Goal: Use online tool/utility: Utilize a website feature to perform a specific function

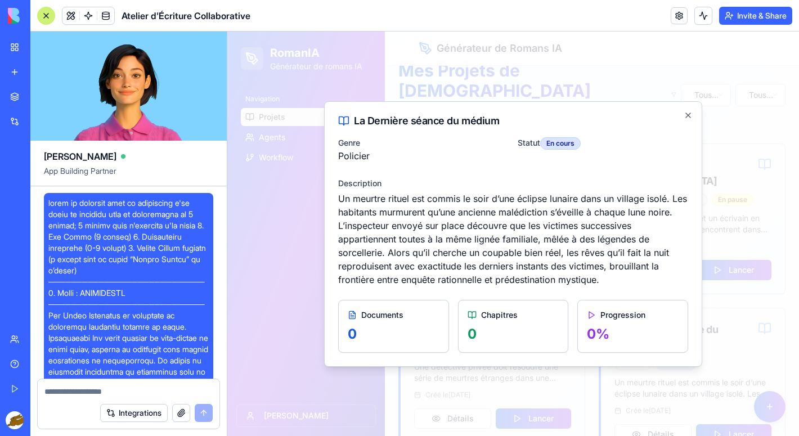
scroll to position [2204, 0]
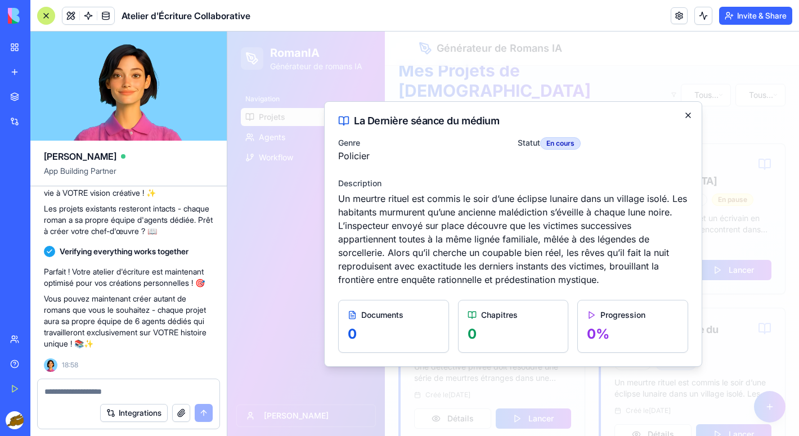
click at [688, 118] on icon "button" at bounding box center [688, 115] width 9 height 9
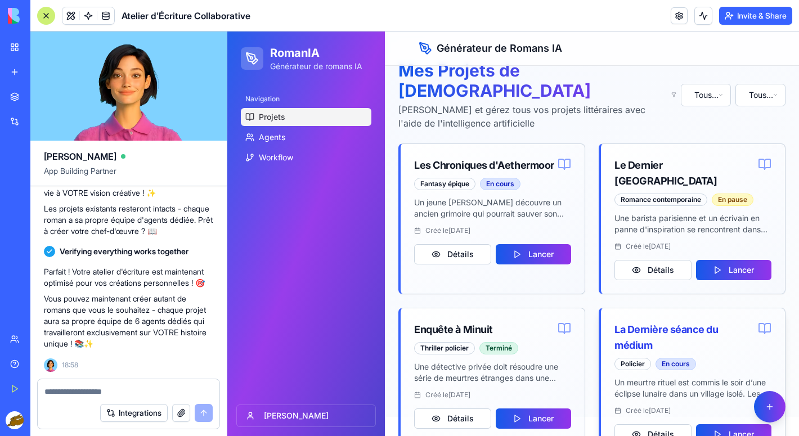
scroll to position [0, 0]
click at [722, 424] on button "Lancer" at bounding box center [734, 434] width 76 height 20
click at [104, 384] on div at bounding box center [129, 388] width 182 height 18
click at [104, 392] on textarea at bounding box center [128, 391] width 168 height 11
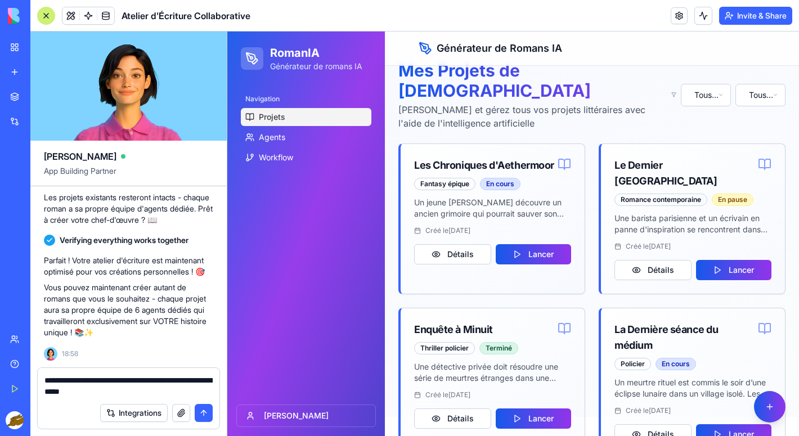
type textarea "**********"
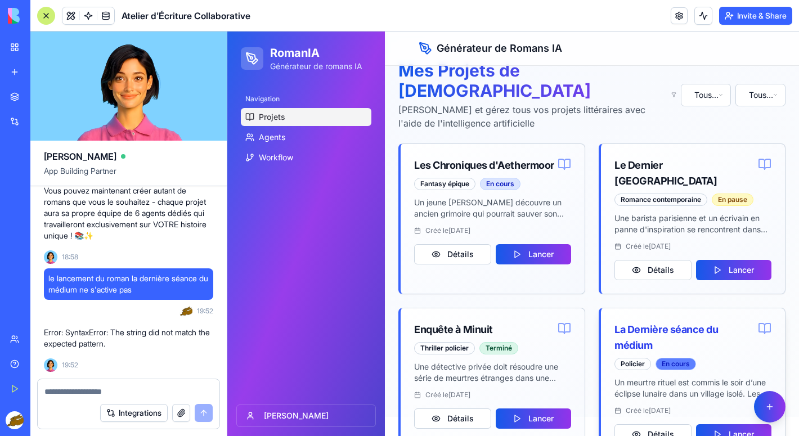
click at [675, 358] on div "En cours" at bounding box center [675, 364] width 41 height 12
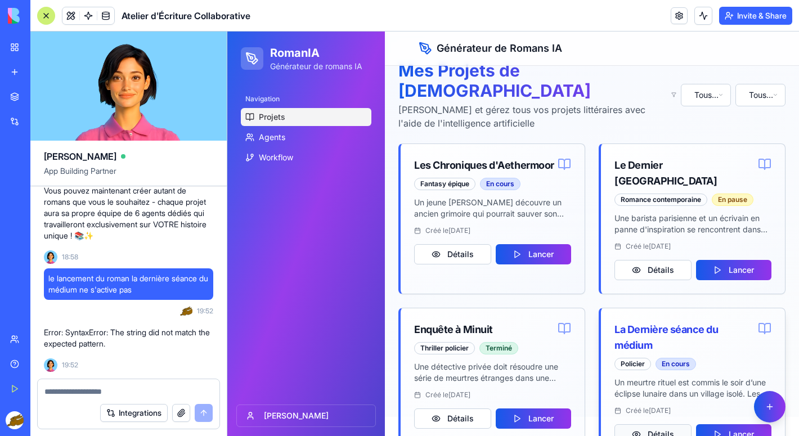
click at [667, 424] on button "Détails" at bounding box center [652, 434] width 77 height 20
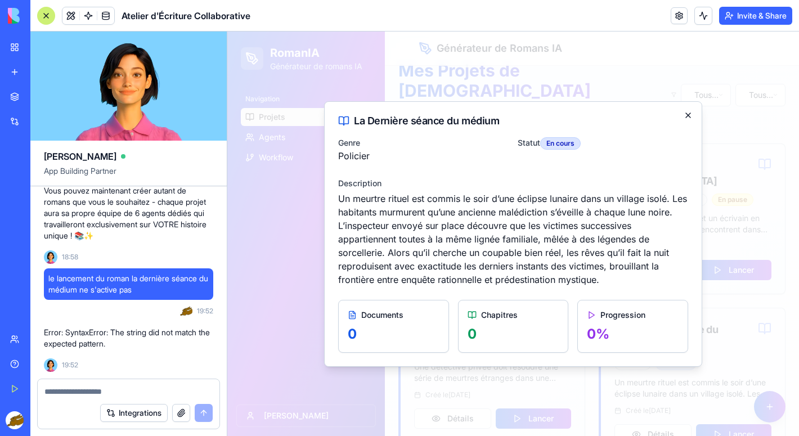
click at [687, 116] on icon "button" at bounding box center [688, 115] width 5 height 5
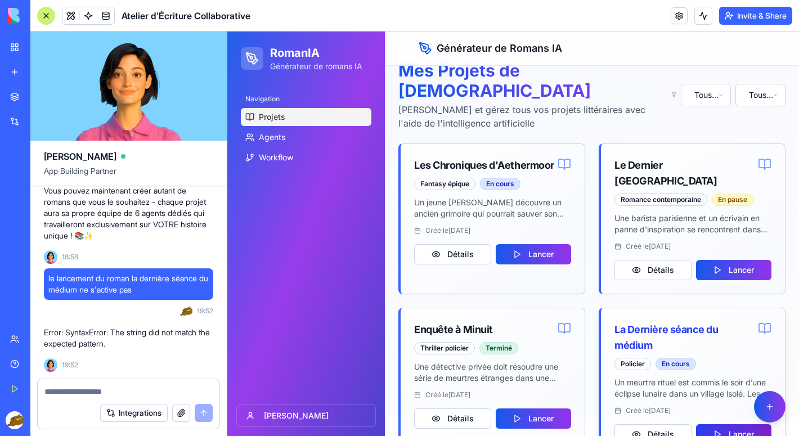
click at [717, 424] on button "Lancer" at bounding box center [734, 434] width 76 height 20
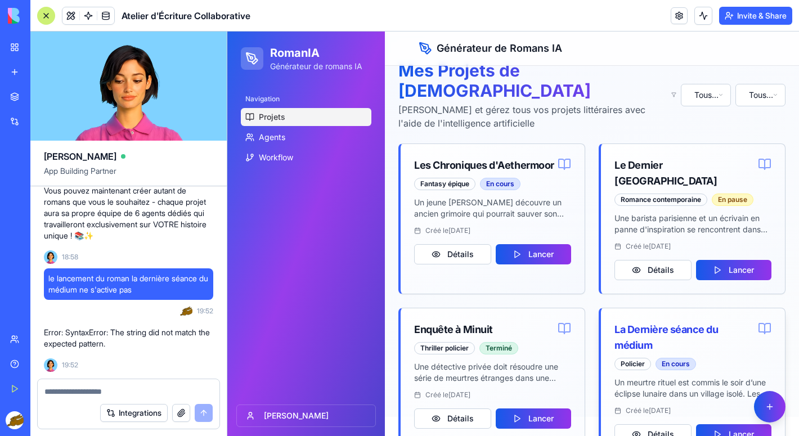
click at [721, 377] on p "Un meurtre rituel est commis le soir d’une éclipse lunaire dans un village isol…" at bounding box center [692, 388] width 157 height 23
click at [765, 326] on icon at bounding box center [765, 330] width 0 height 8
click at [146, 394] on textarea at bounding box center [128, 391] width 168 height 11
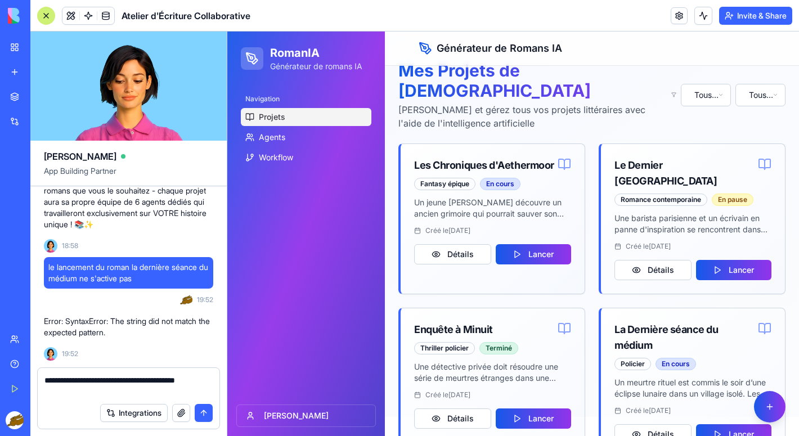
type textarea "**********"
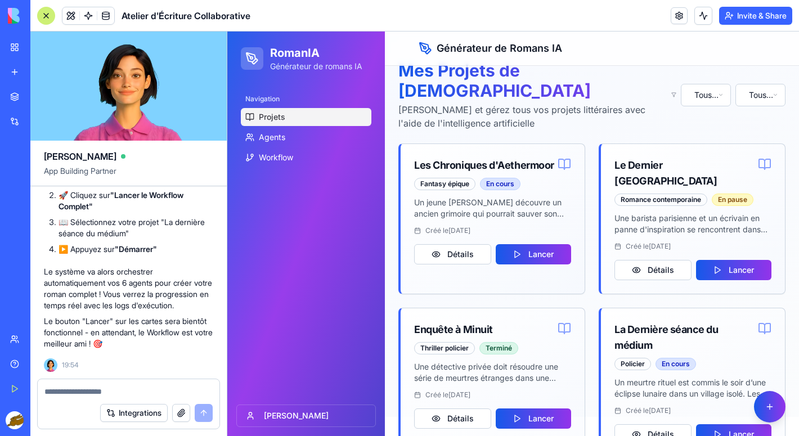
scroll to position [2604, 0]
click at [290, 165] on link "Workflow" at bounding box center [306, 158] width 131 height 18
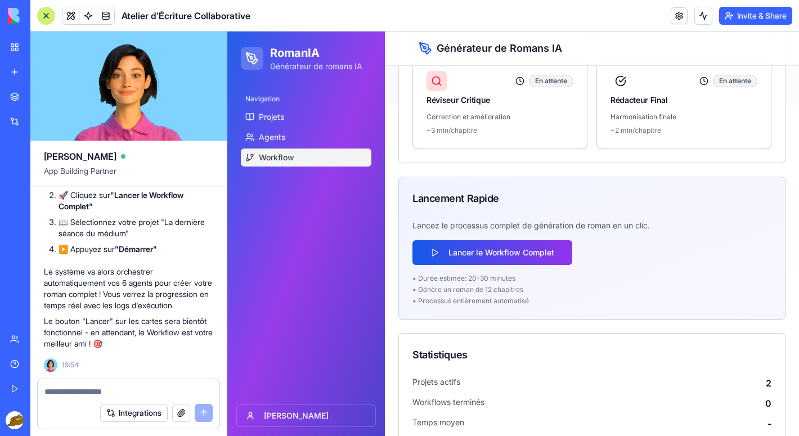
scroll to position [333, 0]
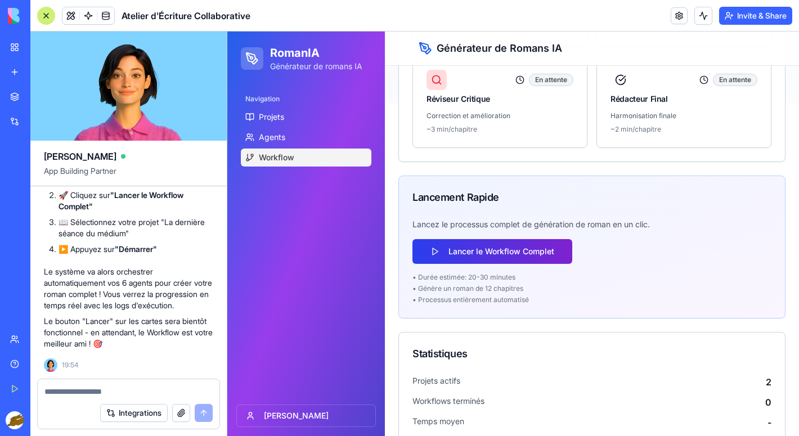
click at [524, 258] on button "Lancer le Workflow Complet" at bounding box center [492, 251] width 160 height 25
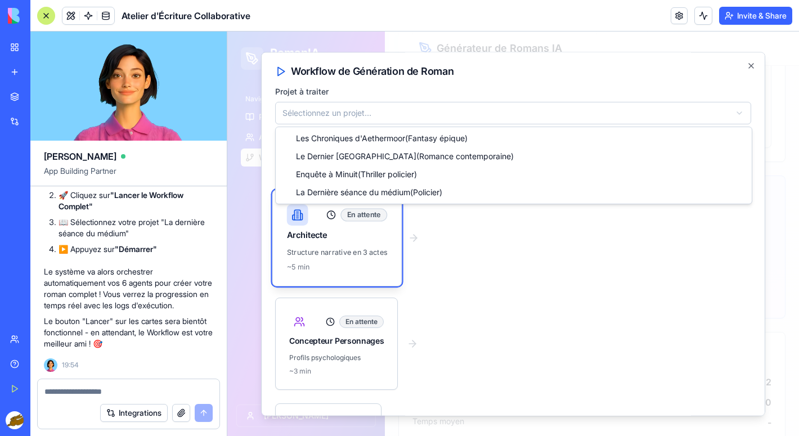
click at [378, 116] on body "RomanIA Générateur de romans IA Navigation Projets Agents Workflow [PERSON_NAME…" at bounding box center [513, 105] width 572 height 813
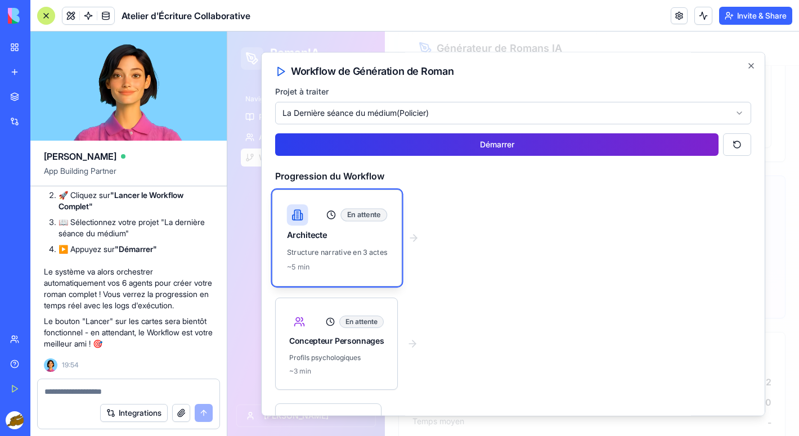
click at [446, 145] on button "Démarrer" at bounding box center [496, 144] width 443 height 23
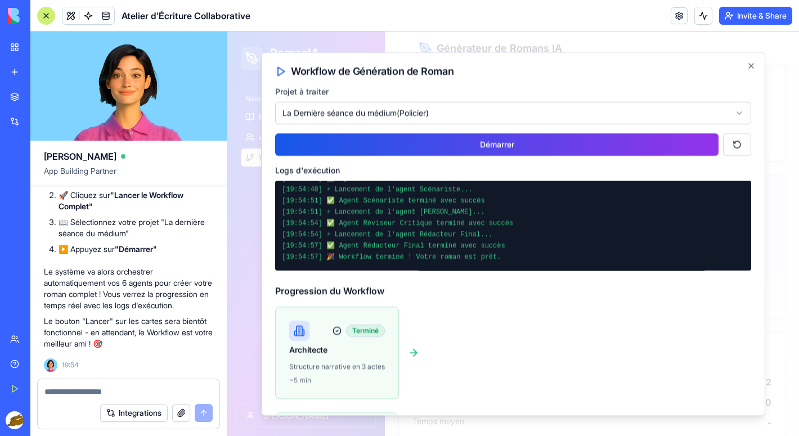
scroll to position [2623, 0]
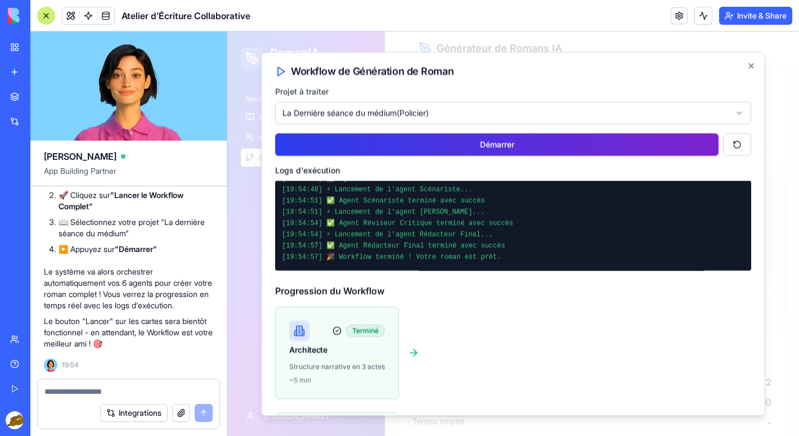
click at [478, 148] on button "Démarrer" at bounding box center [496, 144] width 443 height 23
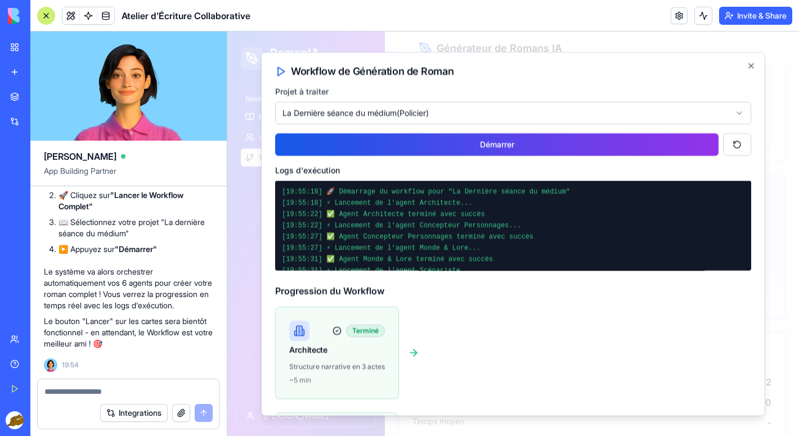
scroll to position [0, 0]
click at [753, 64] on icon "button" at bounding box center [751, 66] width 5 height 5
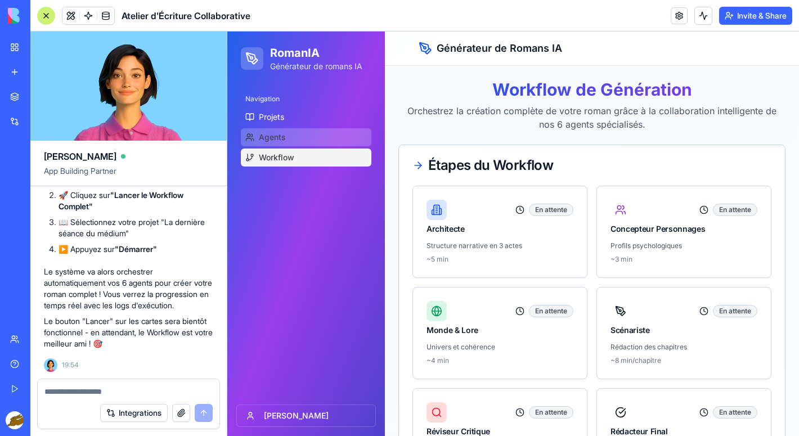
click at [293, 136] on link "Agents" at bounding box center [306, 137] width 131 height 18
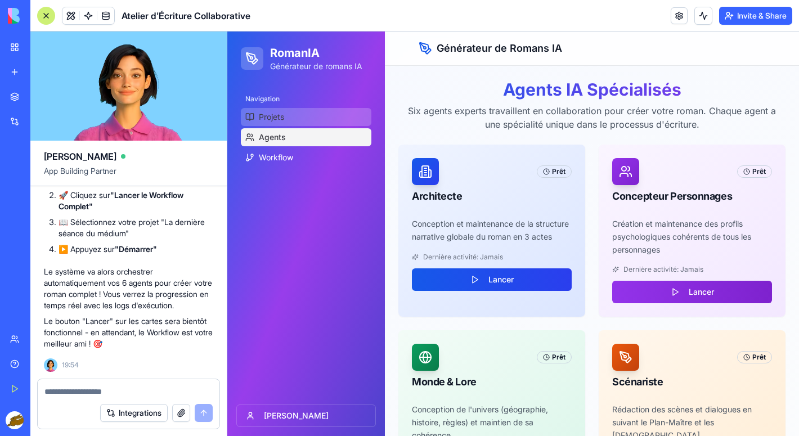
click at [289, 122] on link "Projets" at bounding box center [306, 117] width 131 height 18
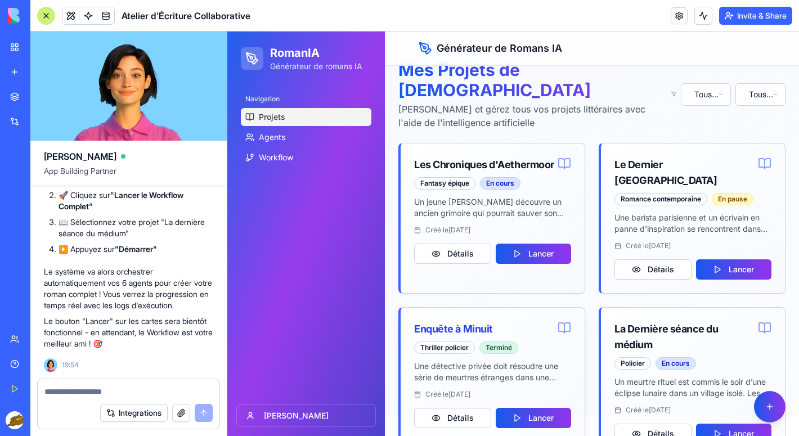
scroll to position [19, 0]
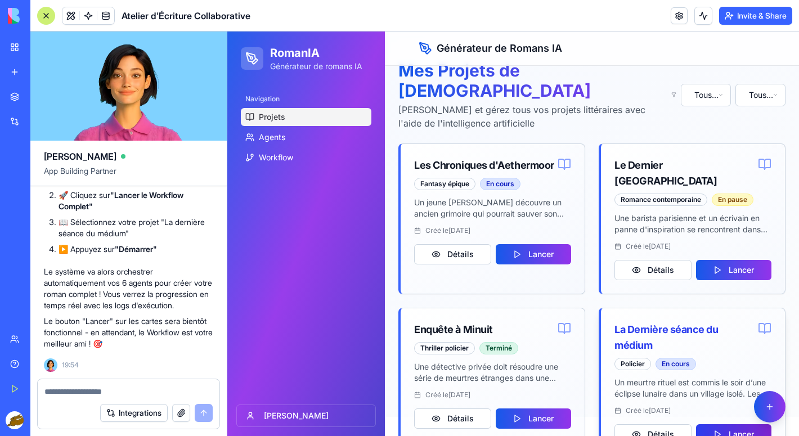
click at [719, 424] on button "Lancer" at bounding box center [734, 434] width 76 height 20
click at [716, 424] on button "Lancer" at bounding box center [734, 434] width 76 height 20
click at [697, 322] on div "La Dernière séance du médium" at bounding box center [685, 338] width 143 height 32
click at [765, 326] on icon at bounding box center [765, 330] width 0 height 8
click at [691, 377] on p "Un meurtre rituel est commis le soir d’une éclipse lunaire dans un village isol…" at bounding box center [692, 388] width 157 height 23
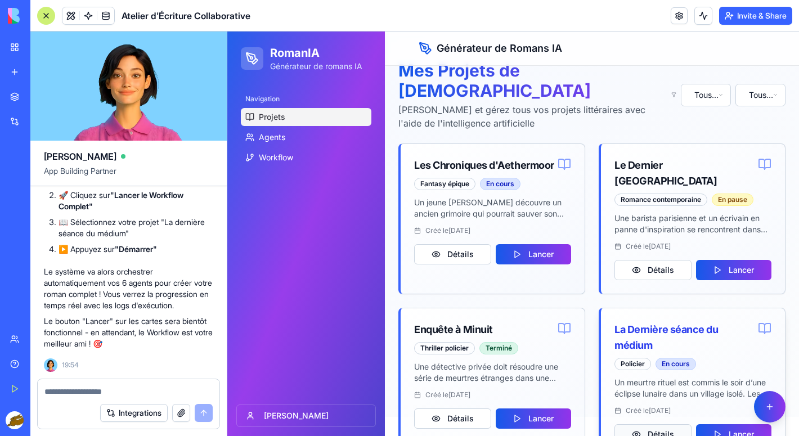
click at [671, 424] on button "Détails" at bounding box center [652, 434] width 77 height 20
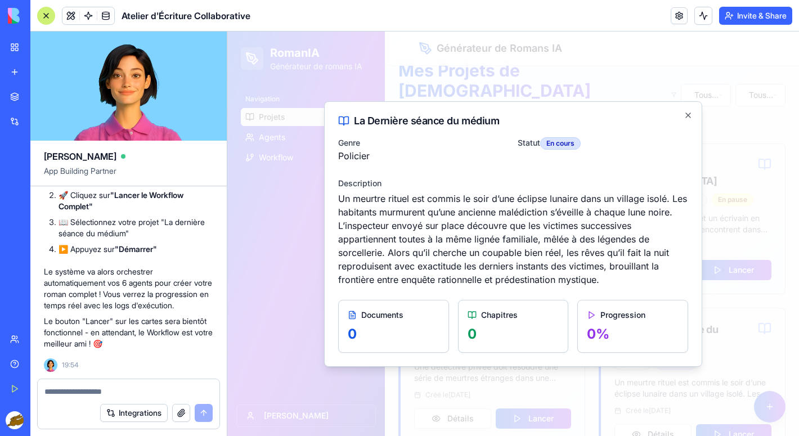
click at [592, 316] on icon at bounding box center [591, 315] width 9 height 9
click at [685, 114] on icon "button" at bounding box center [688, 115] width 9 height 9
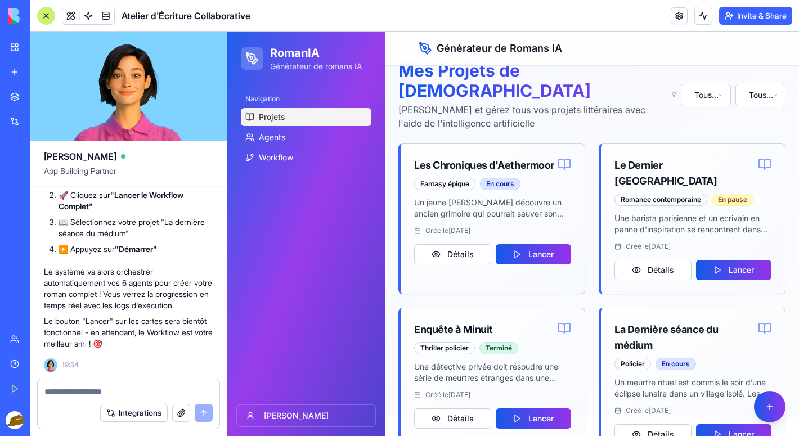
scroll to position [2668, 0]
click at [99, 393] on textarea at bounding box center [128, 391] width 168 height 11
click at [301, 152] on link "Workflow" at bounding box center [306, 158] width 131 height 18
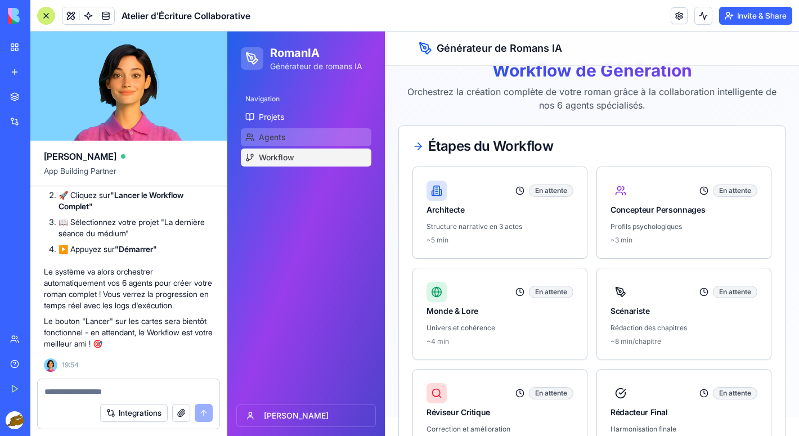
click at [286, 138] on link "Agents" at bounding box center [306, 137] width 131 height 18
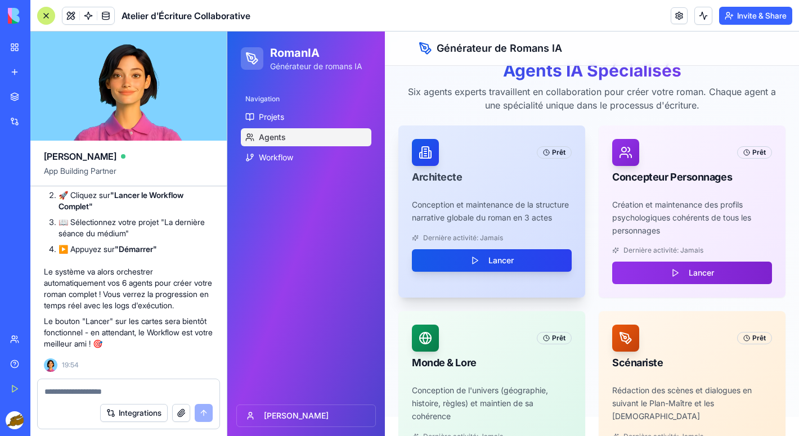
click at [540, 262] on button "Lancer" at bounding box center [492, 260] width 160 height 23
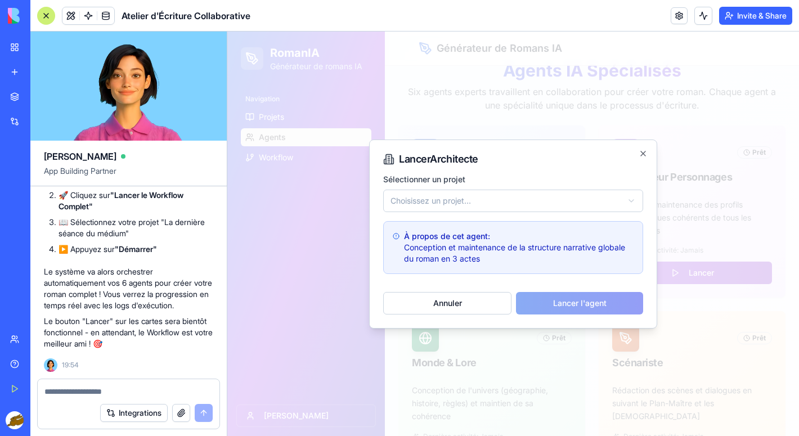
click at [516, 192] on body "RomanIA Générateur de romans IA Navigation Projets Agents Workflow [PERSON_NAME…" at bounding box center [513, 387] width 572 height 751
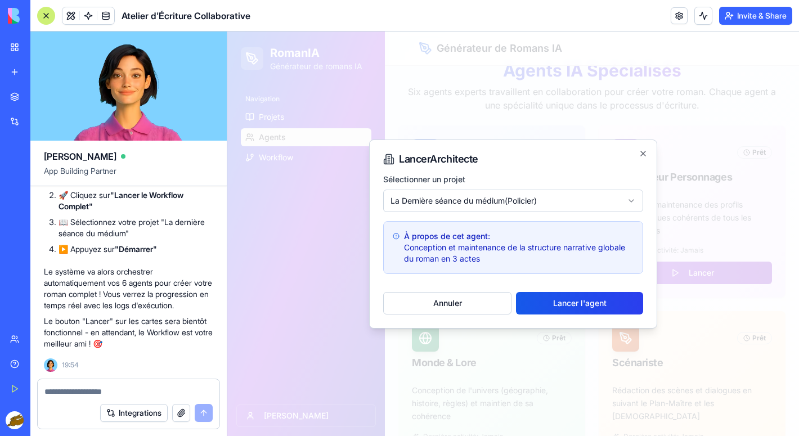
click at [507, 253] on p "Conception et maintenance de la structure narrative globale du roman en 3 actes" at bounding box center [519, 253] width 230 height 23
click at [557, 300] on button "Lancer l'agent" at bounding box center [579, 303] width 127 height 23
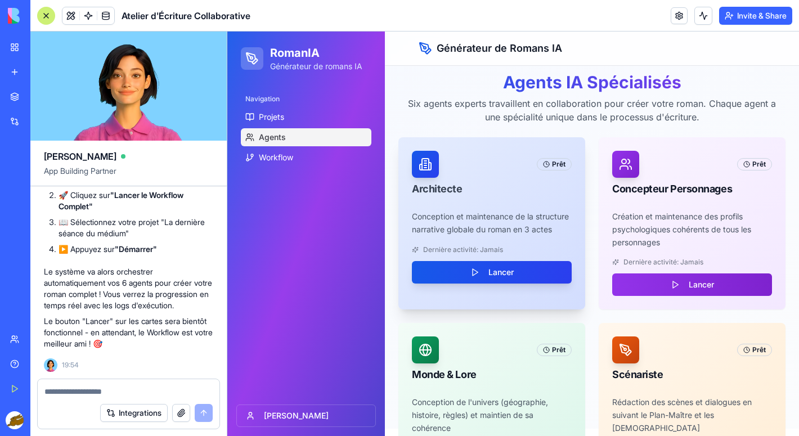
scroll to position [6, 0]
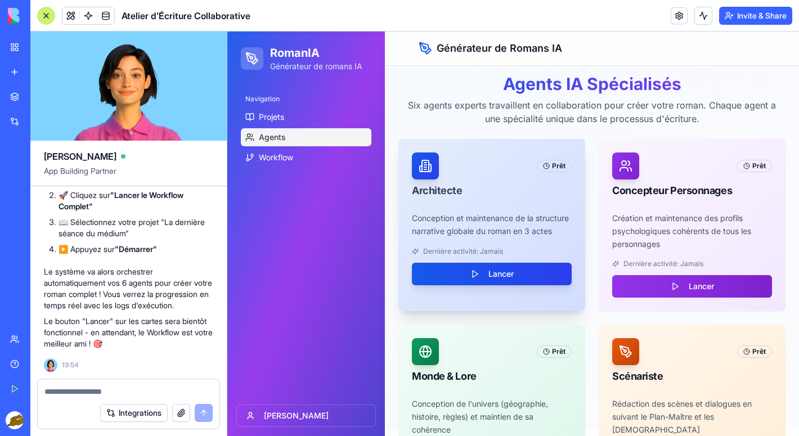
click at [509, 273] on button "Lancer" at bounding box center [492, 274] width 160 height 23
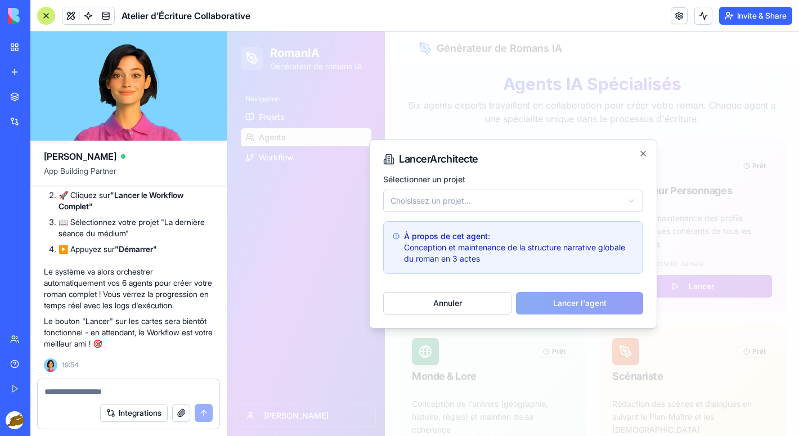
click at [528, 203] on body "RomanIA Générateur de romans IA Navigation Projets Agents Workflow [PERSON_NAME…" at bounding box center [513, 401] width 572 height 751
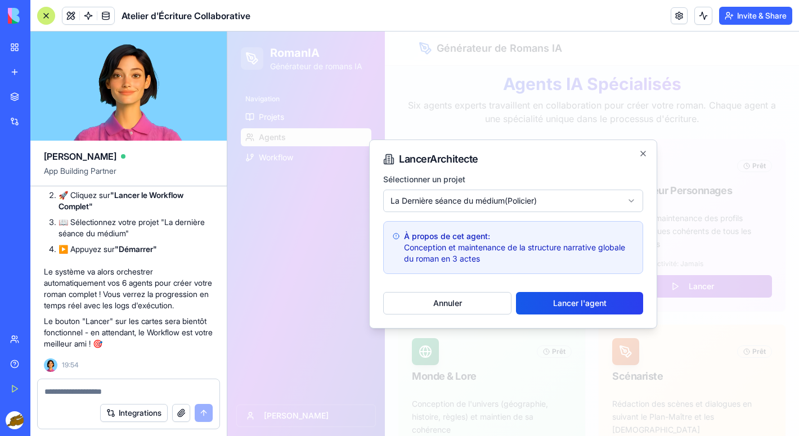
click at [488, 248] on p "Conception et maintenance de la structure narrative globale du roman en 3 actes" at bounding box center [519, 253] width 230 height 23
click at [543, 309] on button "Lancer l'agent" at bounding box center [579, 303] width 127 height 23
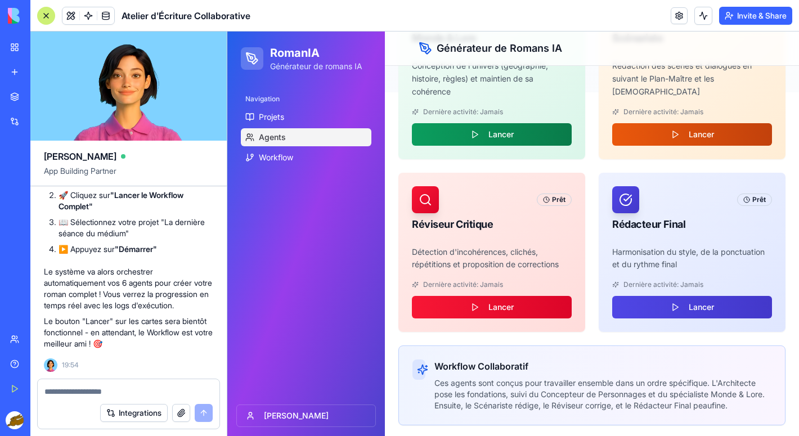
scroll to position [343, 0]
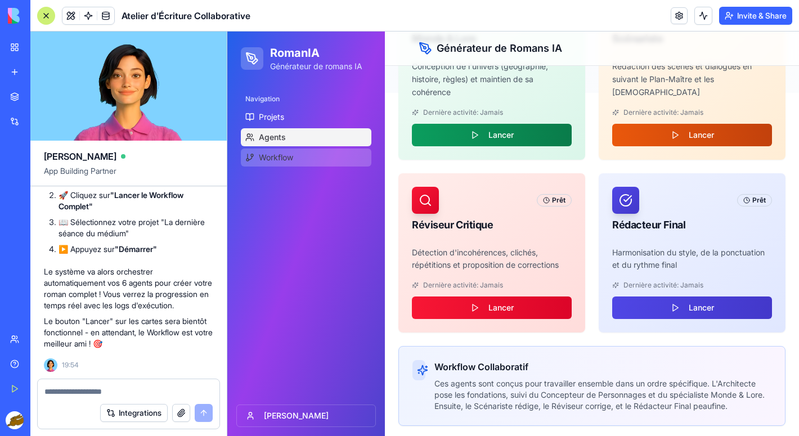
click at [277, 161] on span "Workflow" at bounding box center [276, 157] width 34 height 11
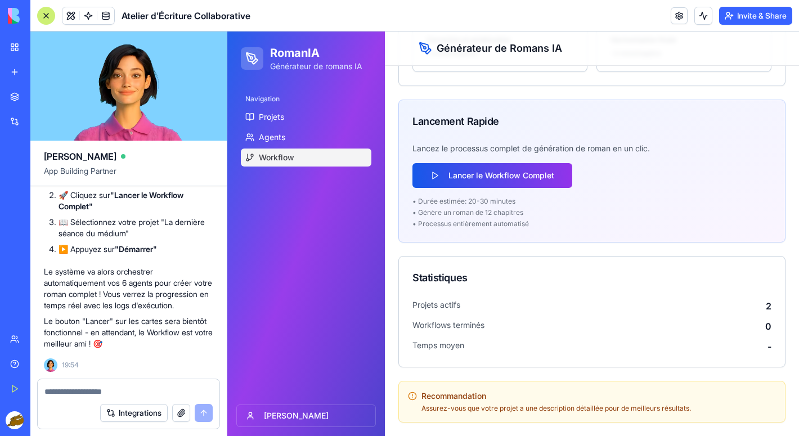
scroll to position [408, 0]
click at [454, 307] on span "Projets actifs" at bounding box center [436, 306] width 48 height 14
click at [762, 304] on div "Projets actifs 2" at bounding box center [591, 306] width 359 height 14
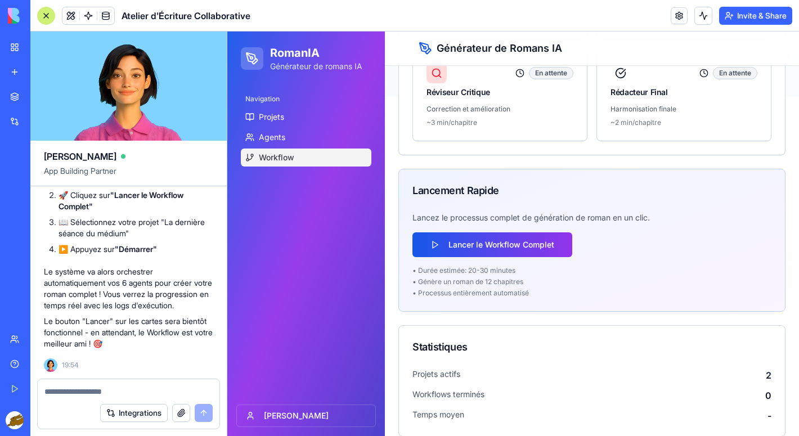
scroll to position [340, 0]
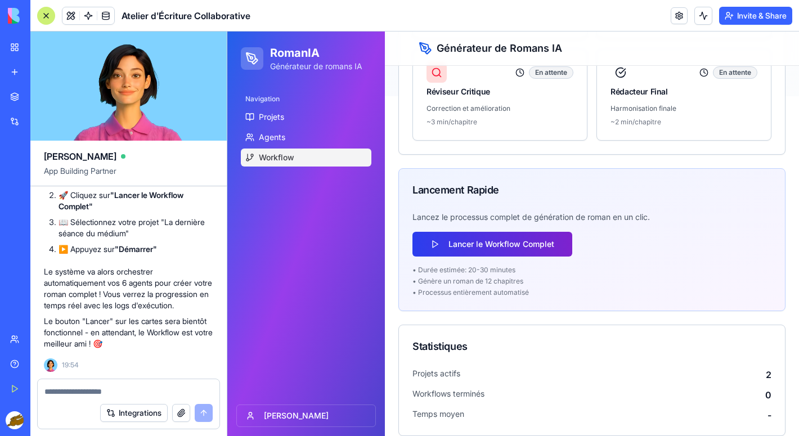
click at [512, 250] on button "Lancer le Workflow Complet" at bounding box center [492, 244] width 160 height 25
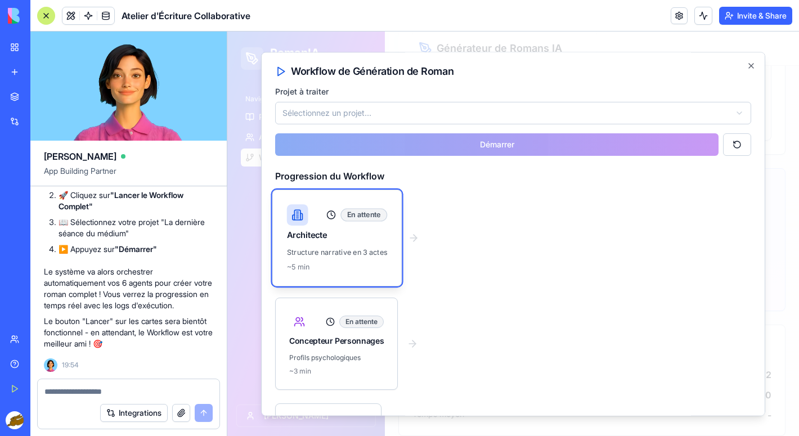
scroll to position [0, 0]
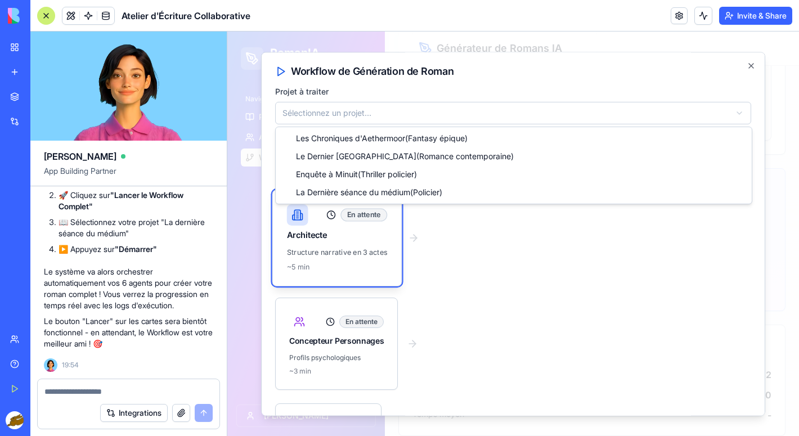
click at [437, 119] on body "RomanIA Générateur de romans IA Navigation Projets Agents Workflow [PERSON_NAME…" at bounding box center [513, 98] width 572 height 813
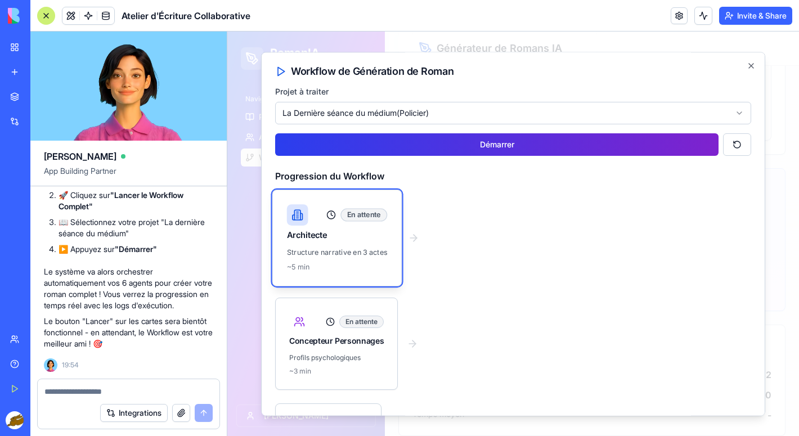
click at [475, 147] on button "Démarrer" at bounding box center [496, 144] width 443 height 23
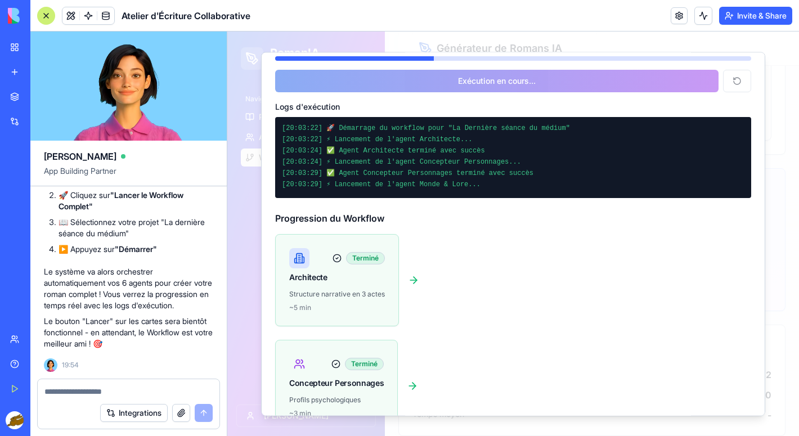
scroll to position [96, 0]
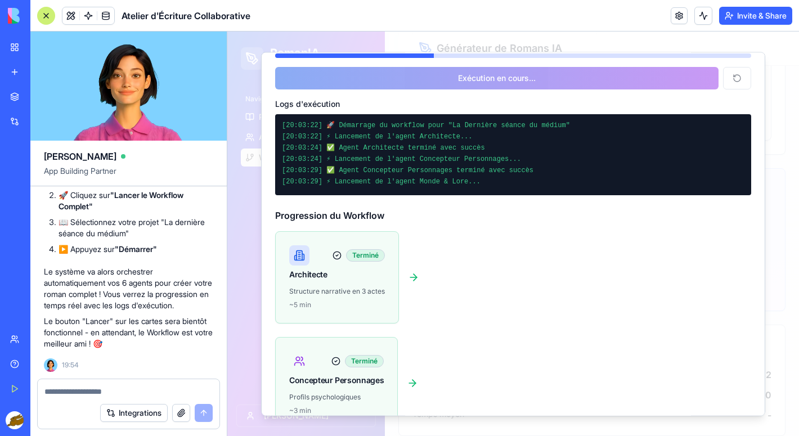
click at [413, 278] on icon at bounding box center [413, 277] width 11 height 11
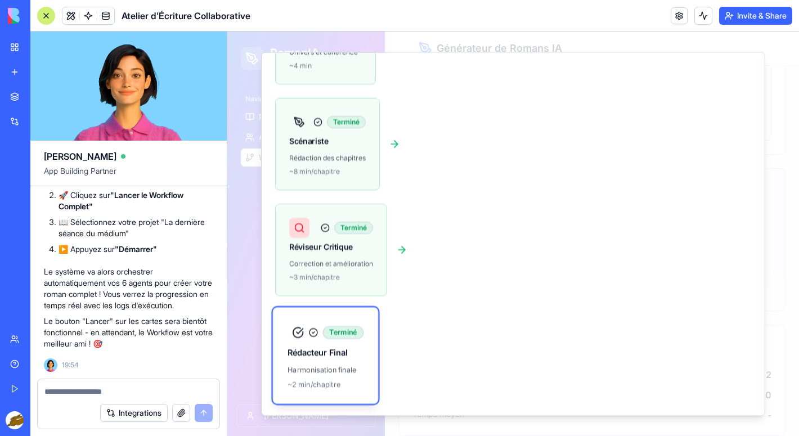
scroll to position [2668, 0]
click at [105, 387] on textarea at bounding box center [128, 391] width 168 height 11
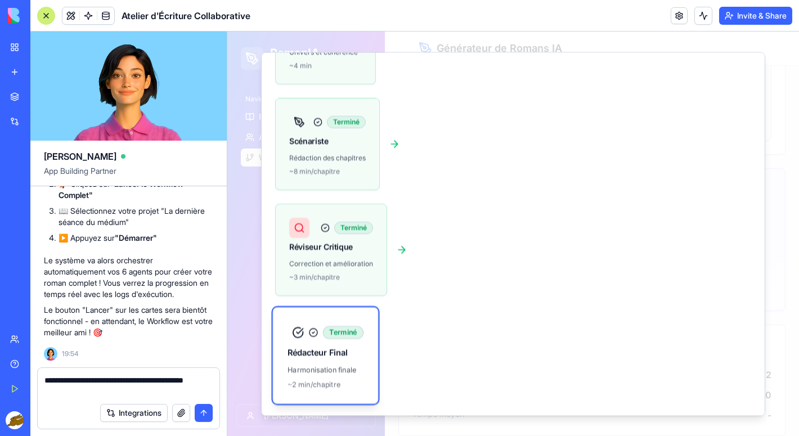
type textarea "**********"
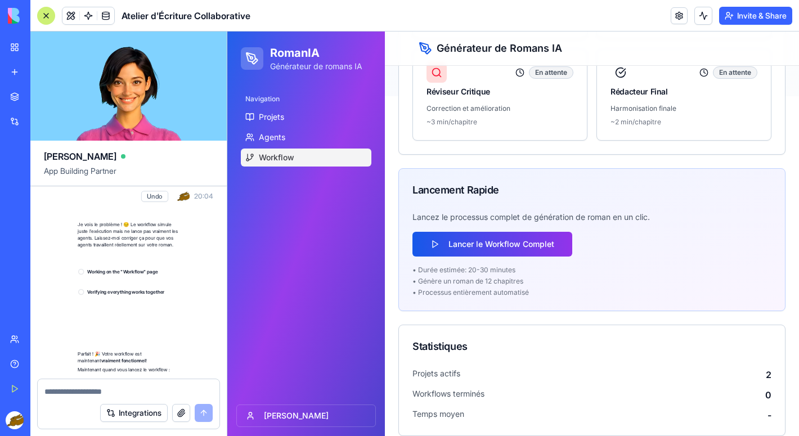
scroll to position [3089, 0]
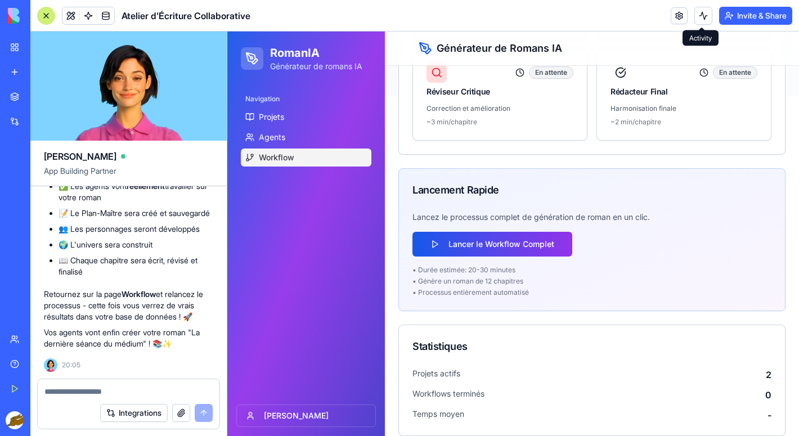
click at [342, 163] on link "Workflow" at bounding box center [306, 158] width 131 height 18
click at [504, 250] on button "Lancer le Workflow Complet" at bounding box center [492, 244] width 160 height 25
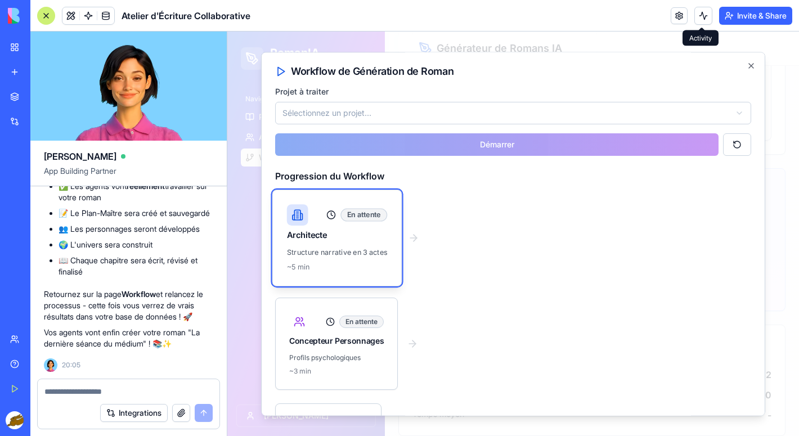
click at [490, 107] on body "RomanIA Générateur de romans IA Navigation Projets Agents Workflow [PERSON_NAME…" at bounding box center [513, 98] width 572 height 813
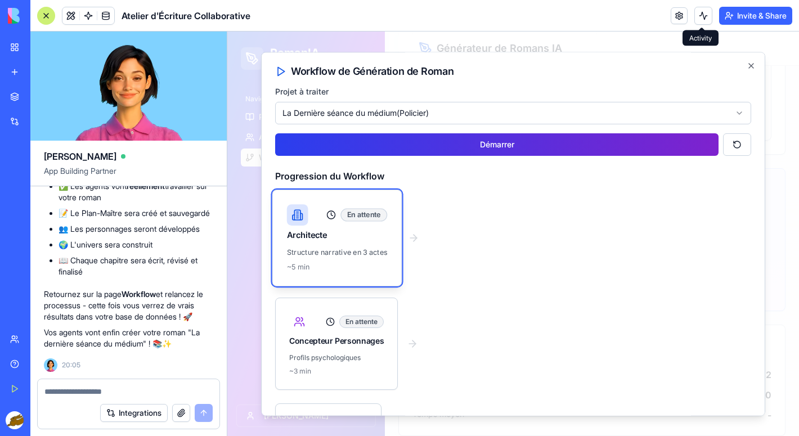
click at [469, 140] on button "Démarrer" at bounding box center [496, 144] width 443 height 23
